Goal: Information Seeking & Learning: Check status

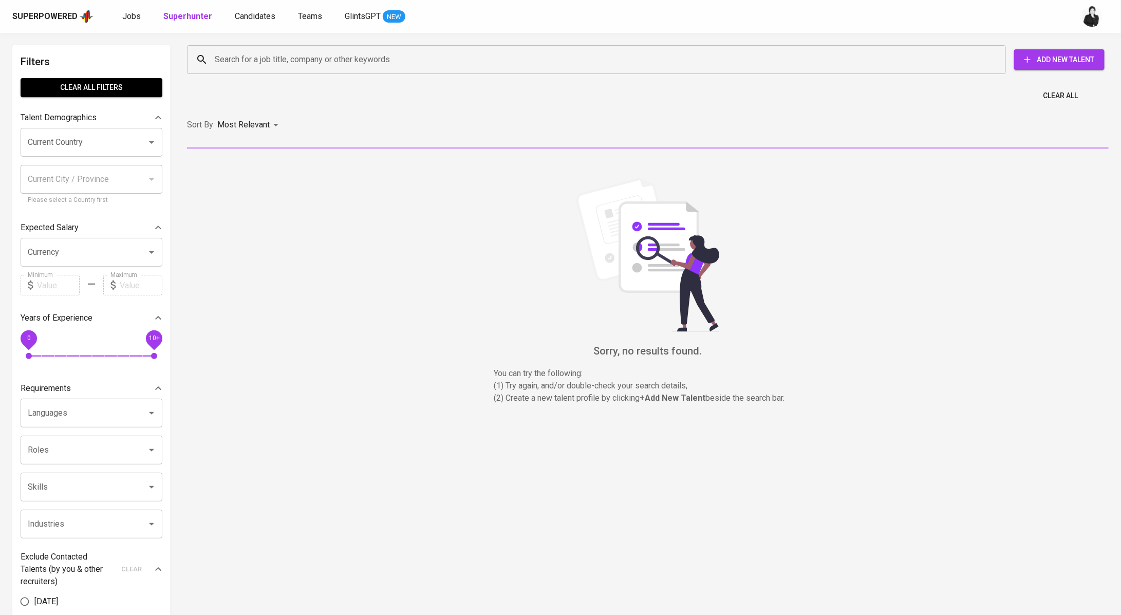
click at [272, 60] on input "Search for a job title, company or other keywords" at bounding box center [599, 60] width 774 height 20
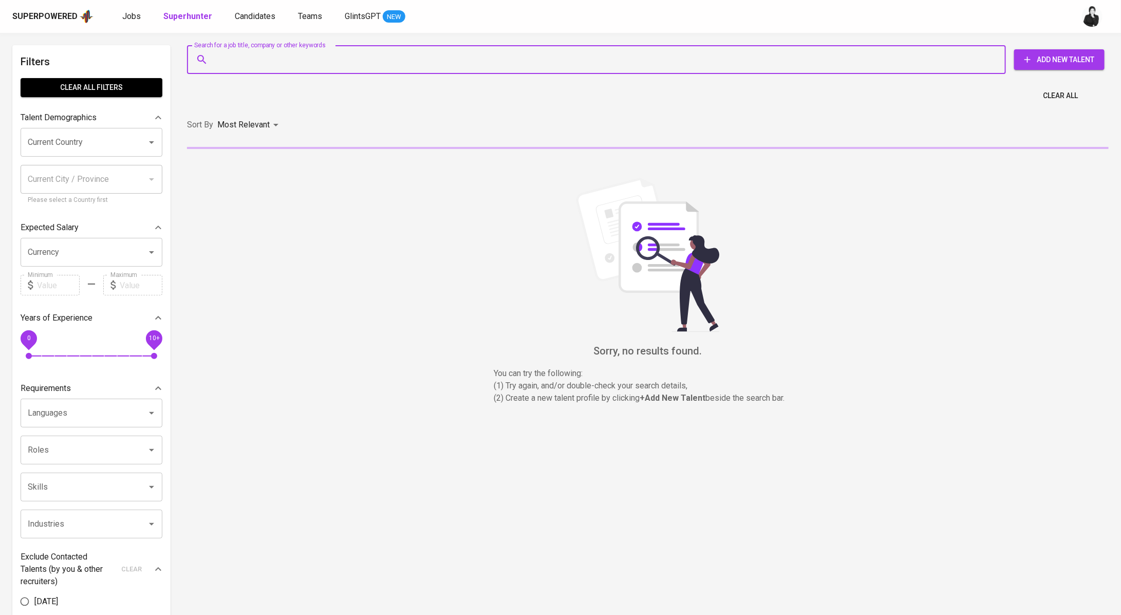
paste input "[PERSON_NAME] [EMAIL_ADDRESS][DOMAIN_NAME]"
type input "[PERSON_NAME] [EMAIL_ADDRESS][DOMAIN_NAME]"
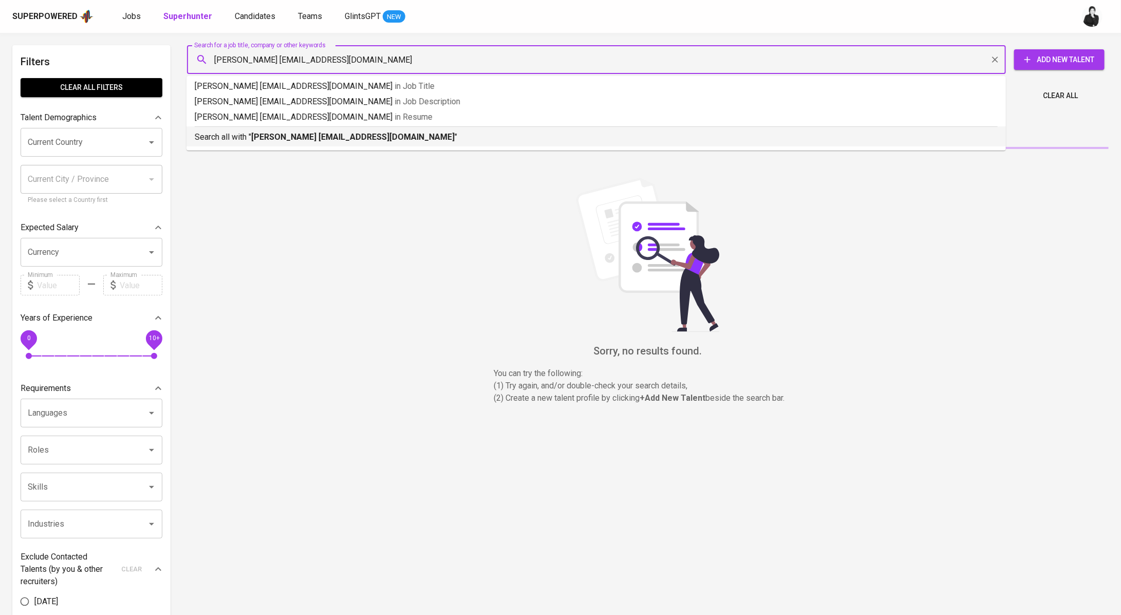
click at [324, 137] on b "[PERSON_NAME] [EMAIL_ADDRESS][DOMAIN_NAME]" at bounding box center [352, 137] width 203 height 10
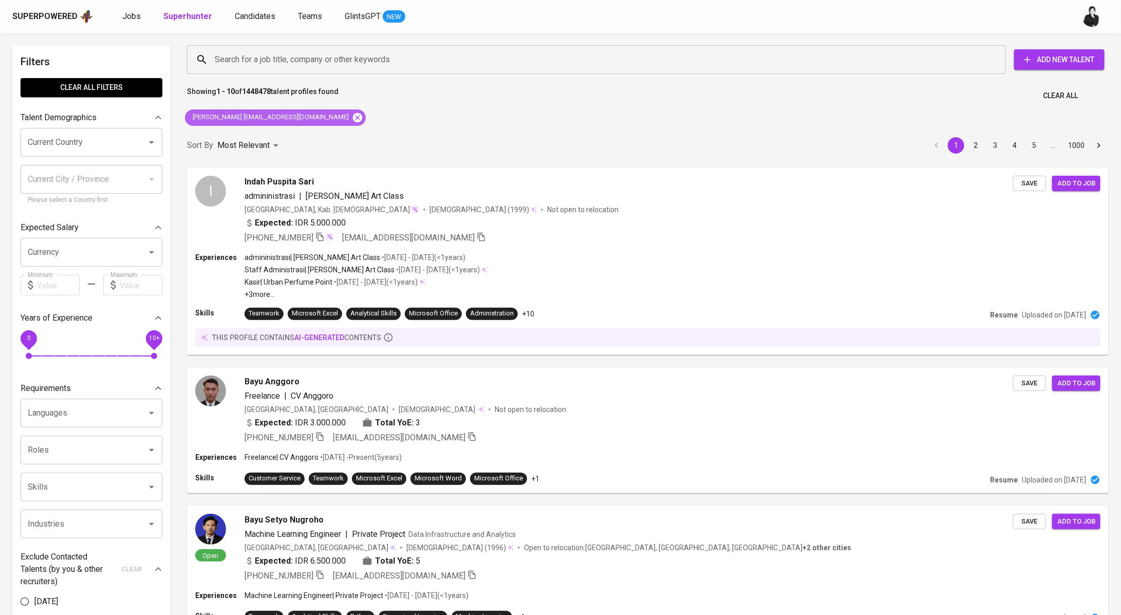
click at [362, 115] on icon at bounding box center [357, 117] width 9 height 9
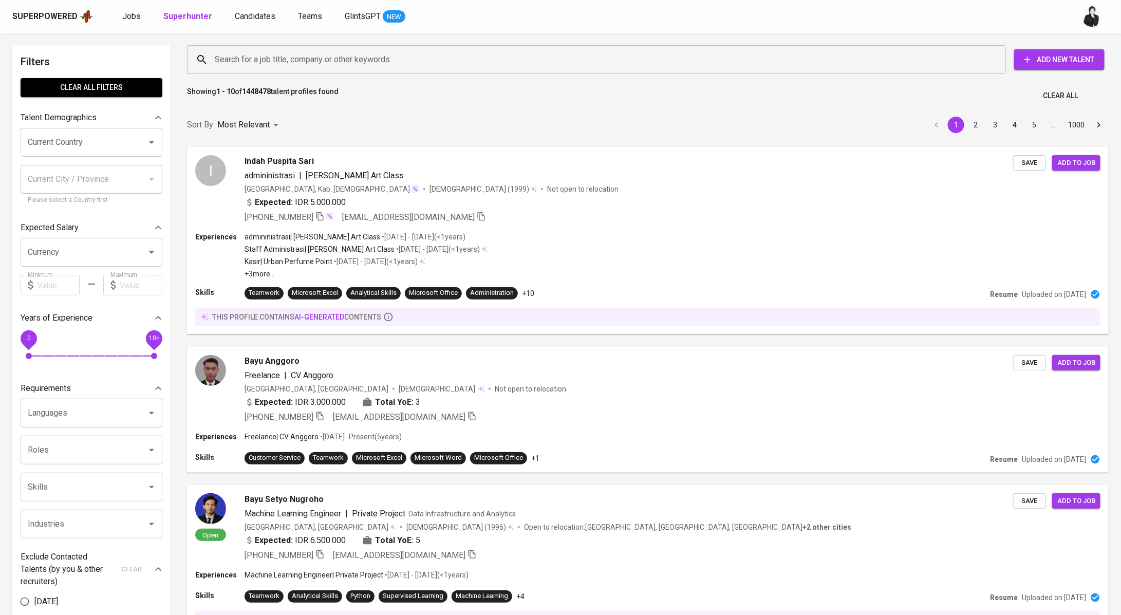
click at [338, 60] on input "Search for a job title, company or other keywords" at bounding box center [599, 60] width 774 height 20
paste input "[PERSON_NAME] [EMAIL_ADDRESS][DOMAIN_NAME]"
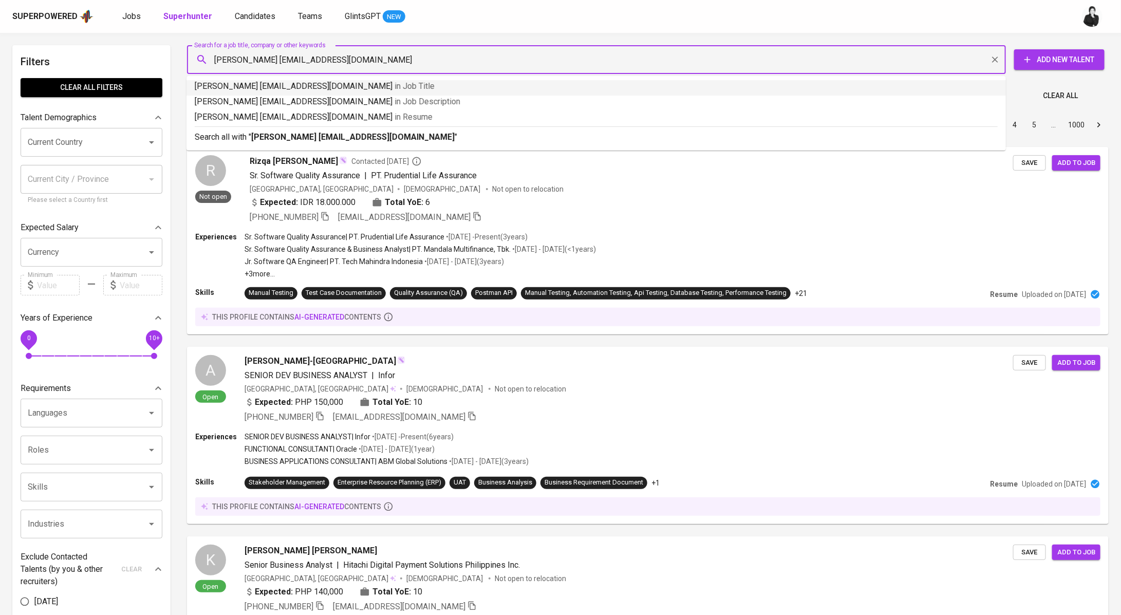
drag, startPoint x: 305, startPoint y: 62, endPoint x: 188, endPoint y: 63, distance: 116.7
click at [188, 63] on div "[PERSON_NAME] [EMAIL_ADDRESS][DOMAIN_NAME] Search for a job title, company or o…" at bounding box center [596, 59] width 819 height 29
type input "[EMAIL_ADDRESS][DOMAIN_NAME]"
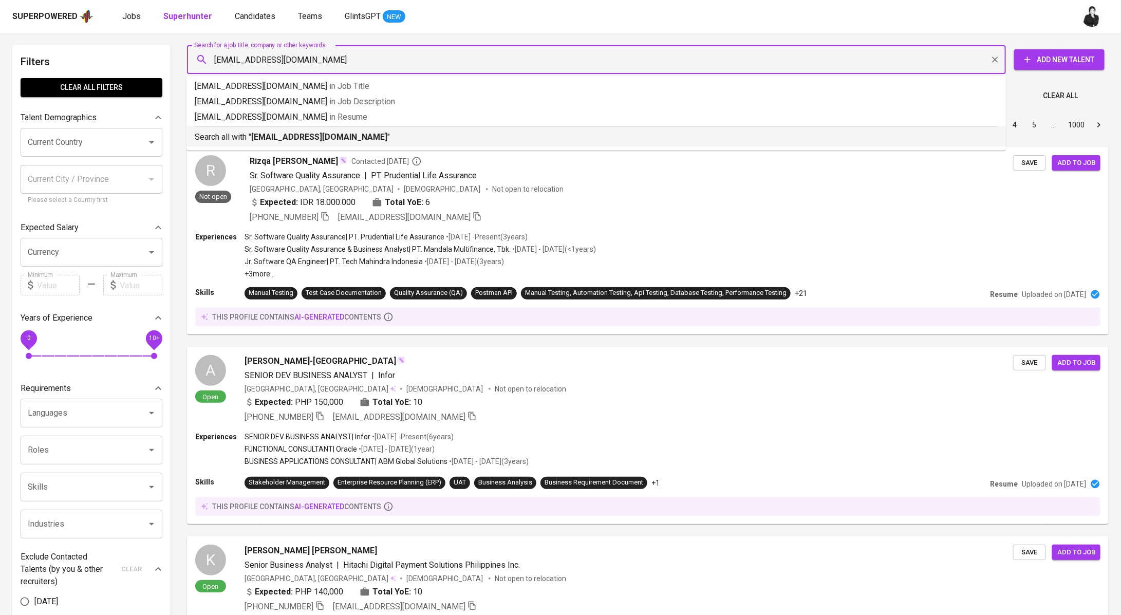
drag, startPoint x: 300, startPoint y: 132, endPoint x: 261, endPoint y: 131, distance: 39.6
click at [301, 132] on b "[EMAIL_ADDRESS][DOMAIN_NAME]" at bounding box center [319, 137] width 136 height 10
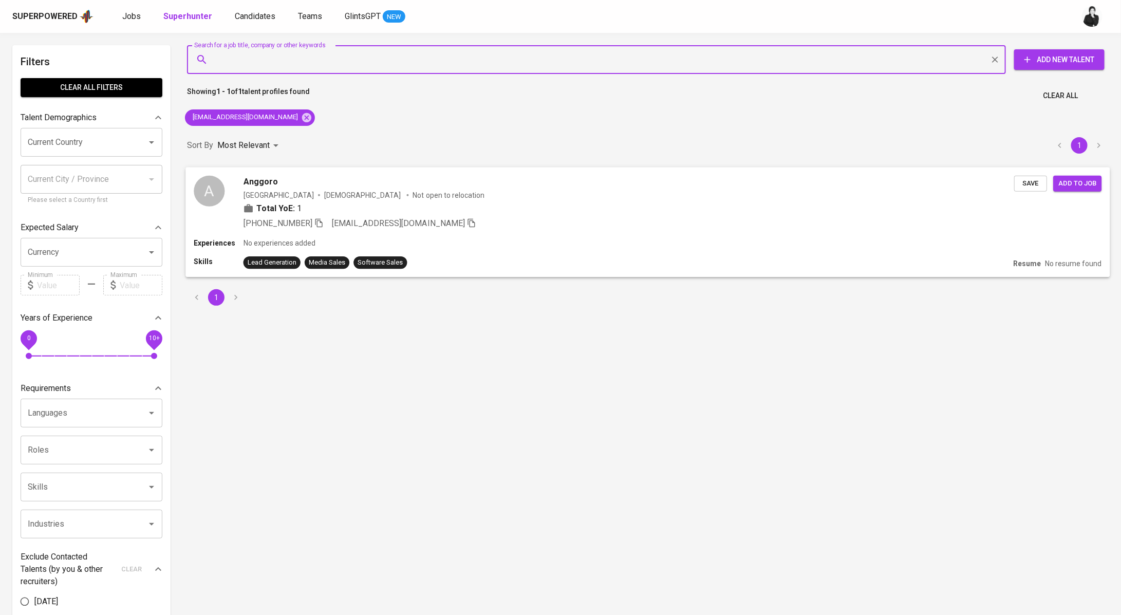
click at [262, 185] on span "Anggoro" at bounding box center [261, 181] width 34 height 12
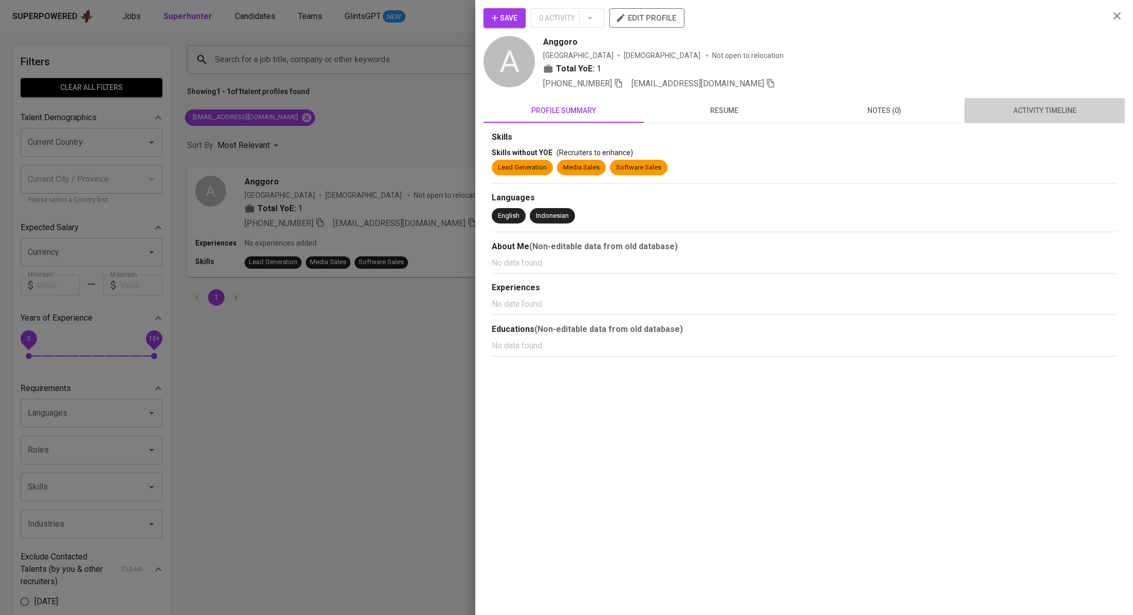
click at [1055, 115] on span "activity timeline" at bounding box center [1045, 110] width 148 height 13
